Goal: Register for event/course

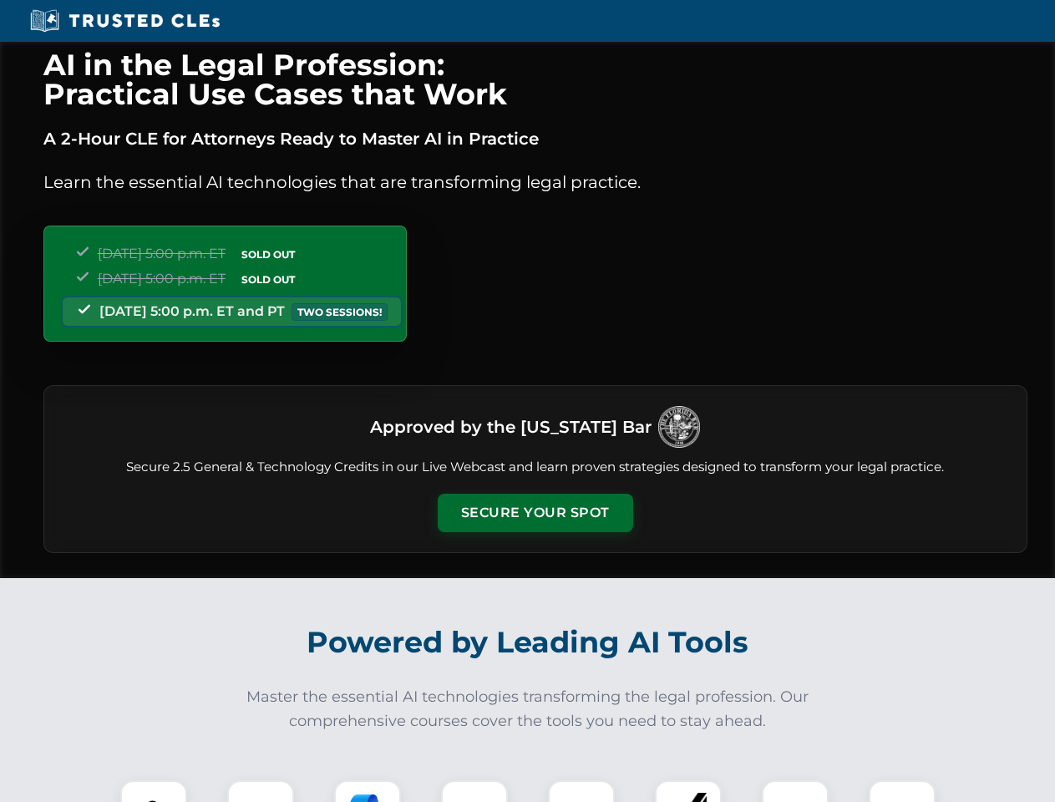
click at [535, 513] on button "Secure Your Spot" at bounding box center [536, 513] width 196 height 38
click at [154, 791] on img at bounding box center [154, 814] width 48 height 48
click at [261, 791] on div at bounding box center [260, 813] width 67 height 67
click at [368, 791] on div at bounding box center [367, 813] width 67 height 67
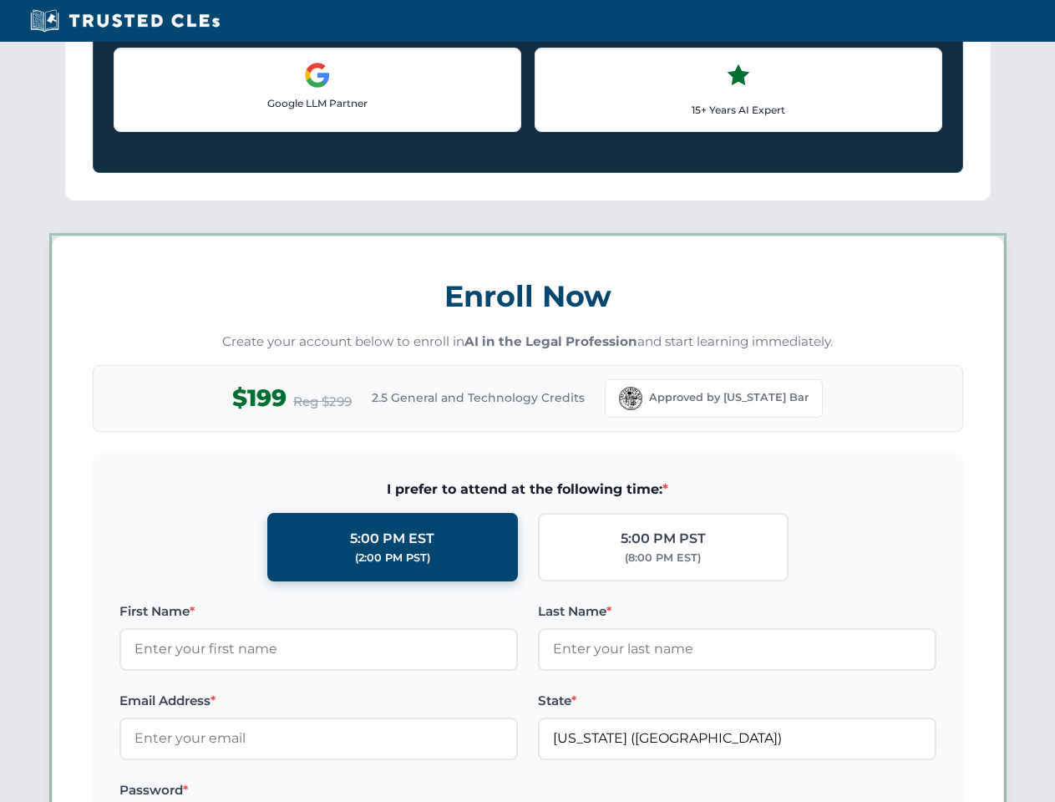
click at [689, 791] on div "AI in the Legal Profession: Practical Use Cases that Work A 2-Hour CLE for Atto…" at bounding box center [527, 783] width 1055 height 3909
